Goal: Information Seeking & Learning: Learn about a topic

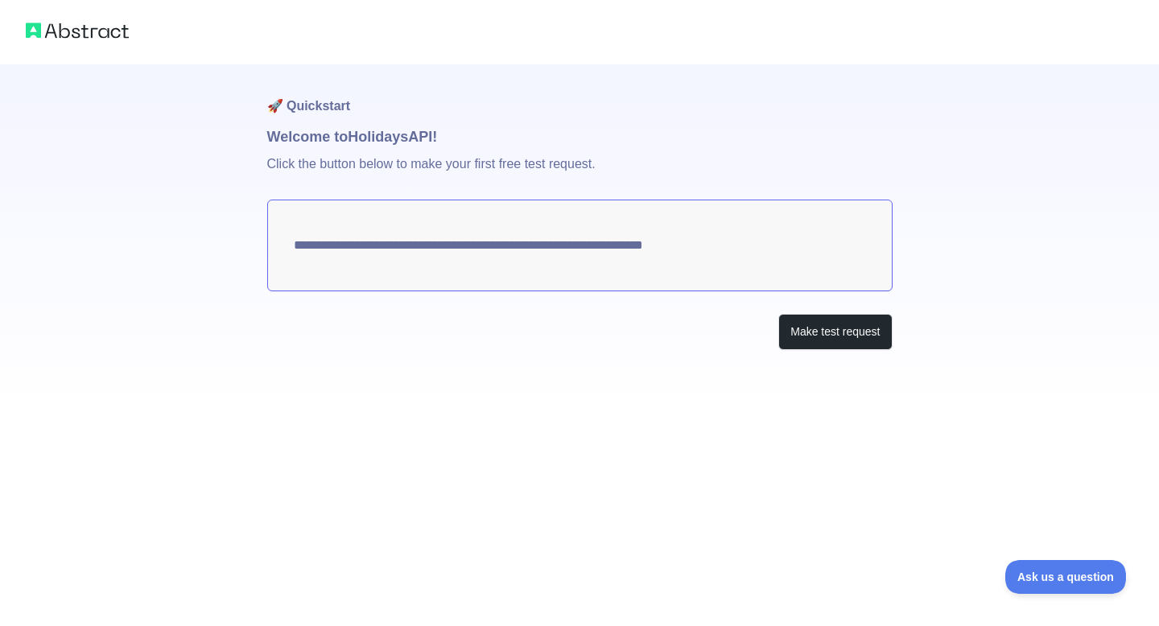
click at [837, 352] on div "**********" at bounding box center [580, 239] width 626 height 350
click at [814, 333] on button "Make test request" at bounding box center [836, 332] width 114 height 36
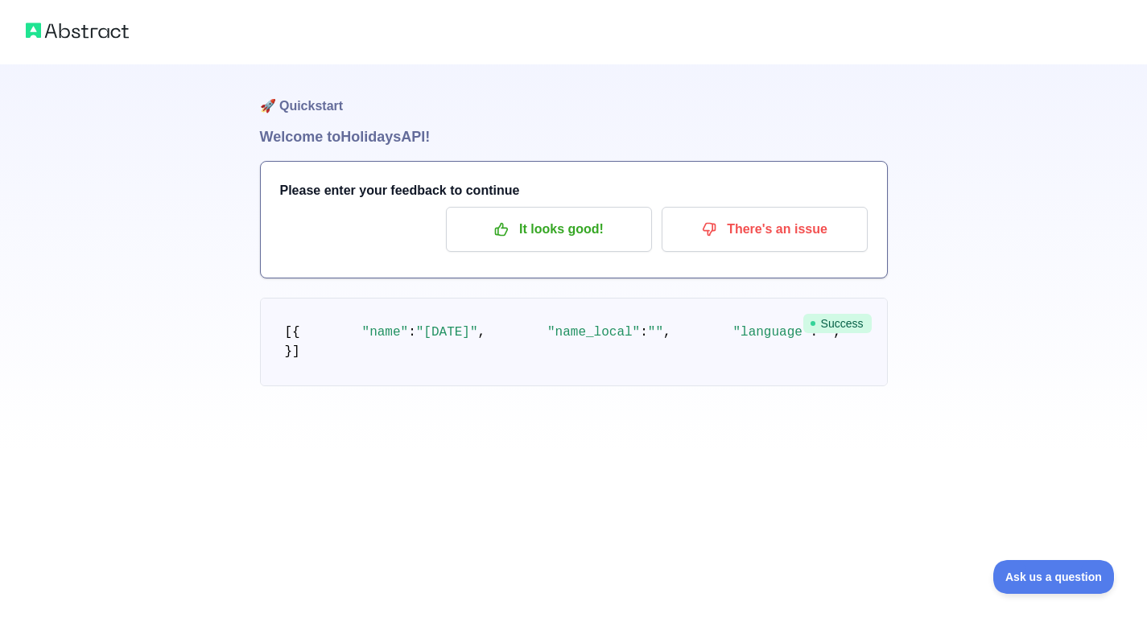
scroll to position [95, 0]
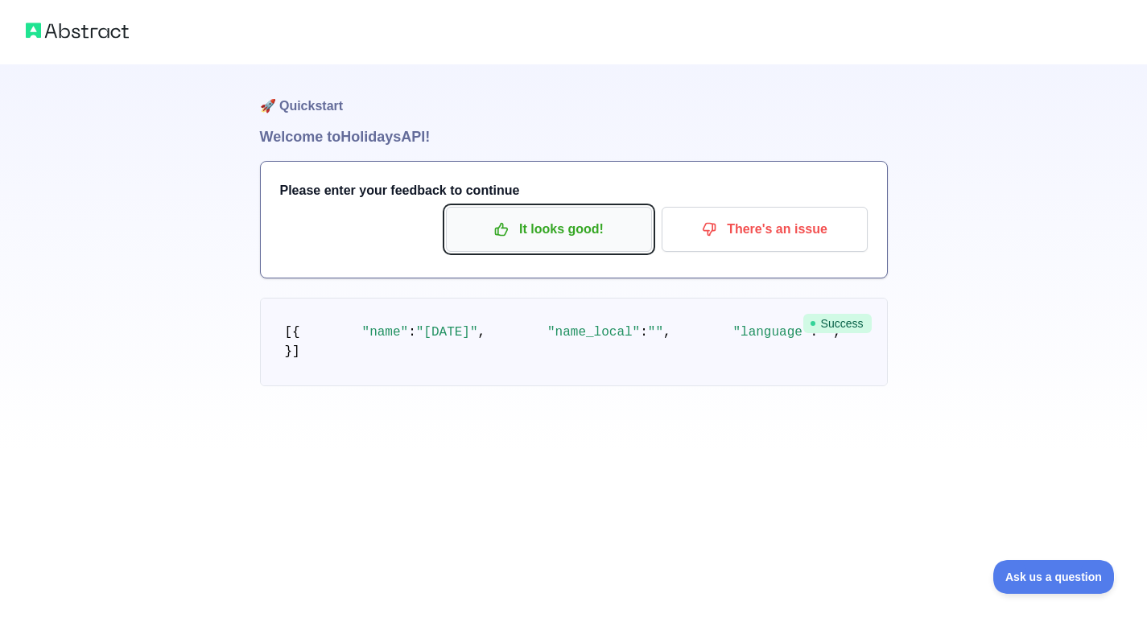
click at [548, 216] on p "It looks good!" at bounding box center [549, 229] width 182 height 27
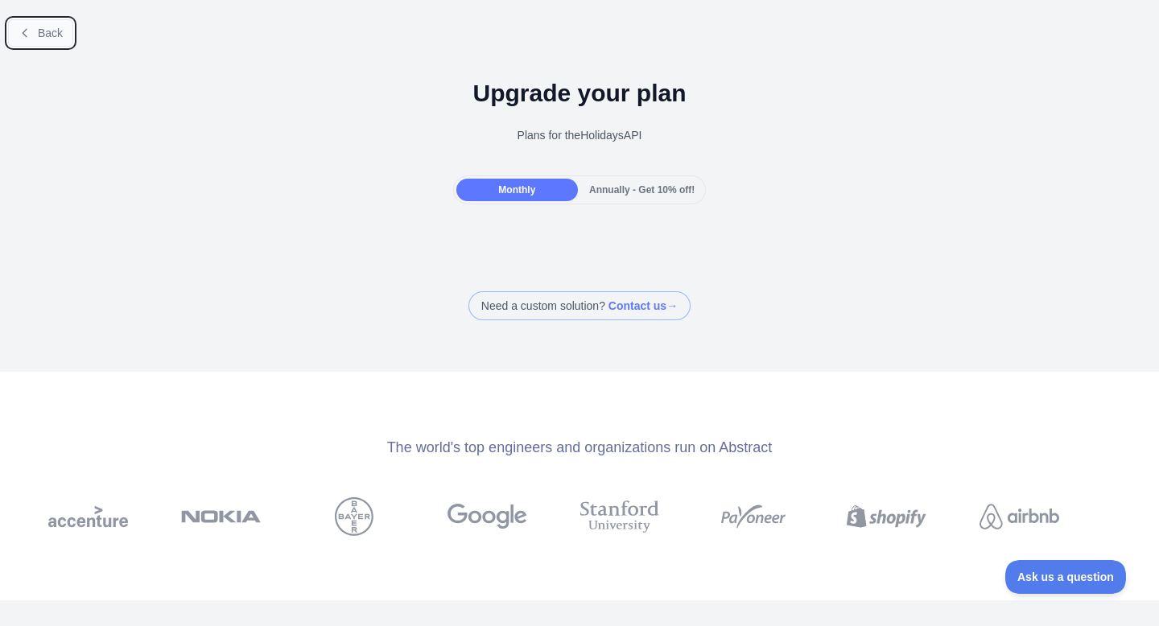
click at [52, 32] on span "Back" at bounding box center [50, 33] width 25 height 13
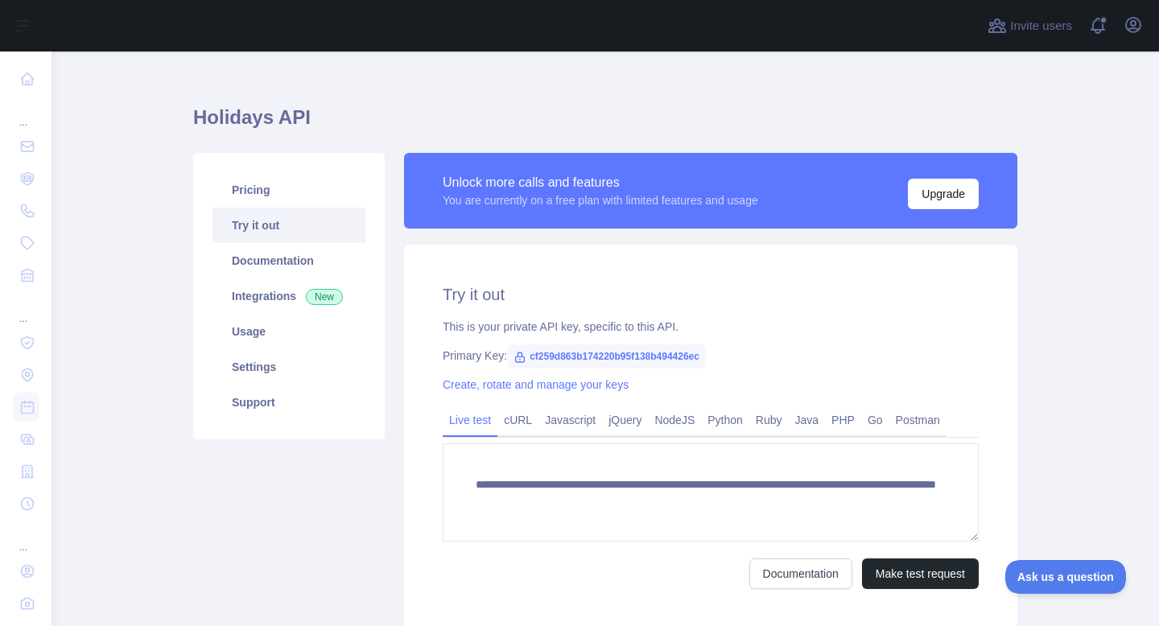
scroll to position [18, 0]
click at [271, 197] on link "Pricing" at bounding box center [289, 189] width 153 height 35
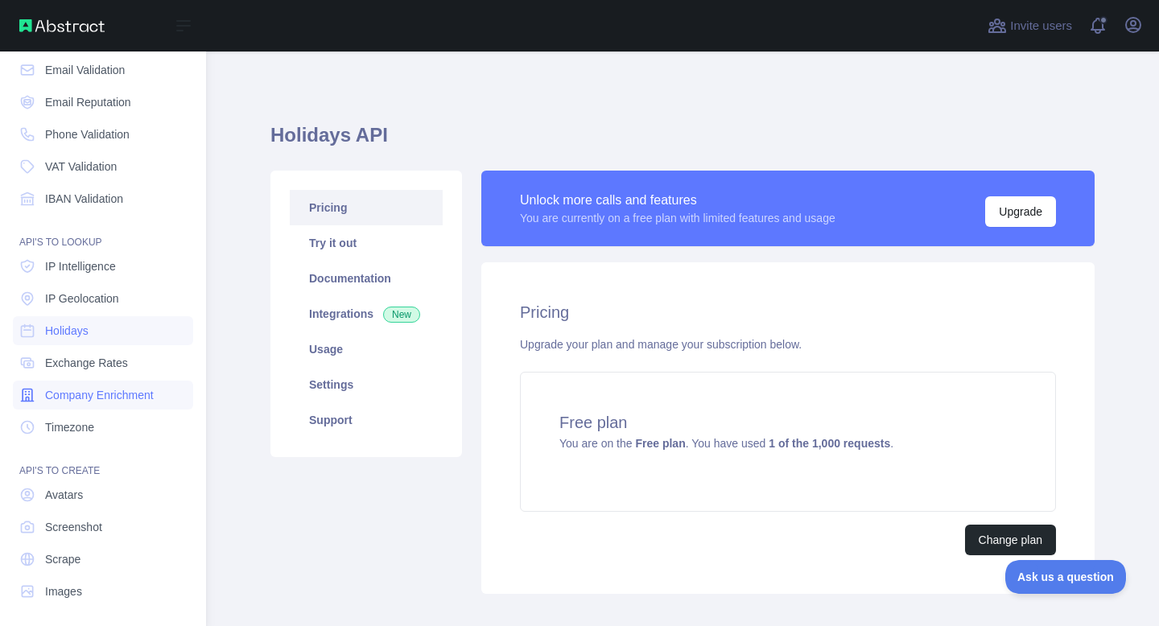
scroll to position [82, 0]
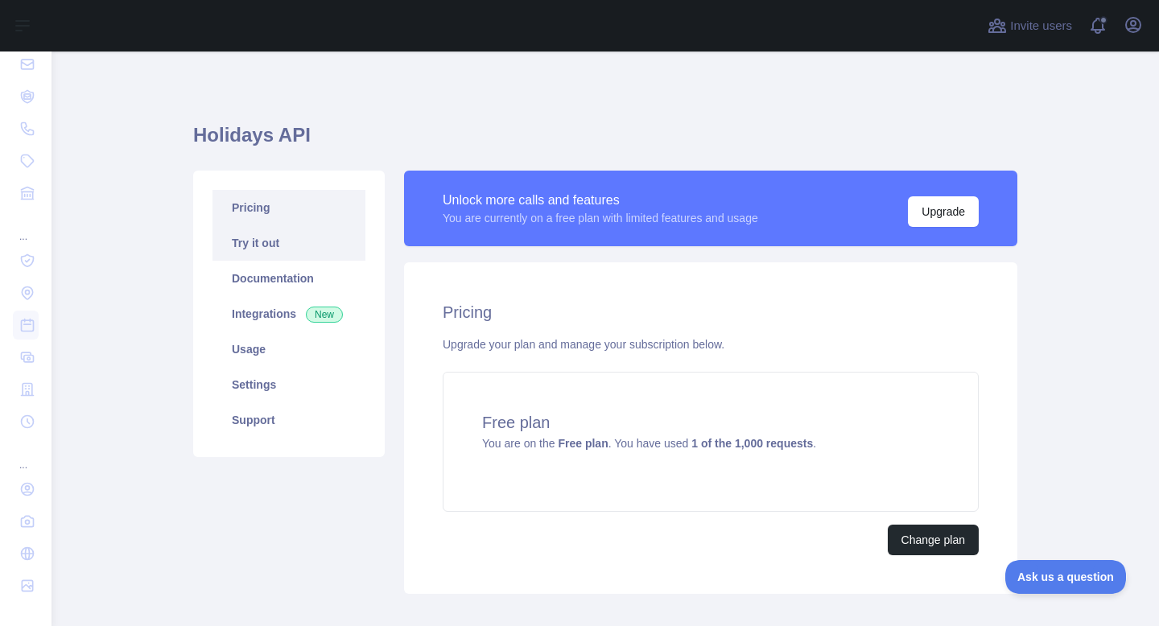
click at [305, 254] on link "Try it out" at bounding box center [289, 242] width 153 height 35
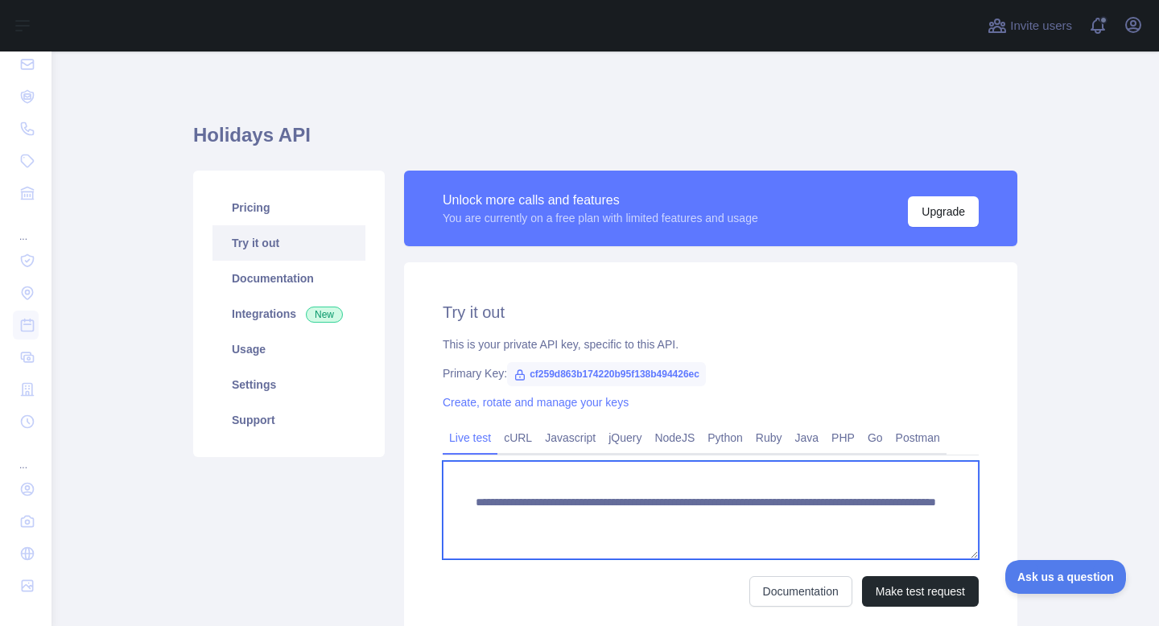
drag, startPoint x: 471, startPoint y: 503, endPoint x: 506, endPoint y: 536, distance: 48.4
click at [506, 536] on textarea "**********" at bounding box center [711, 510] width 536 height 98
